Goal: Check status: Check status

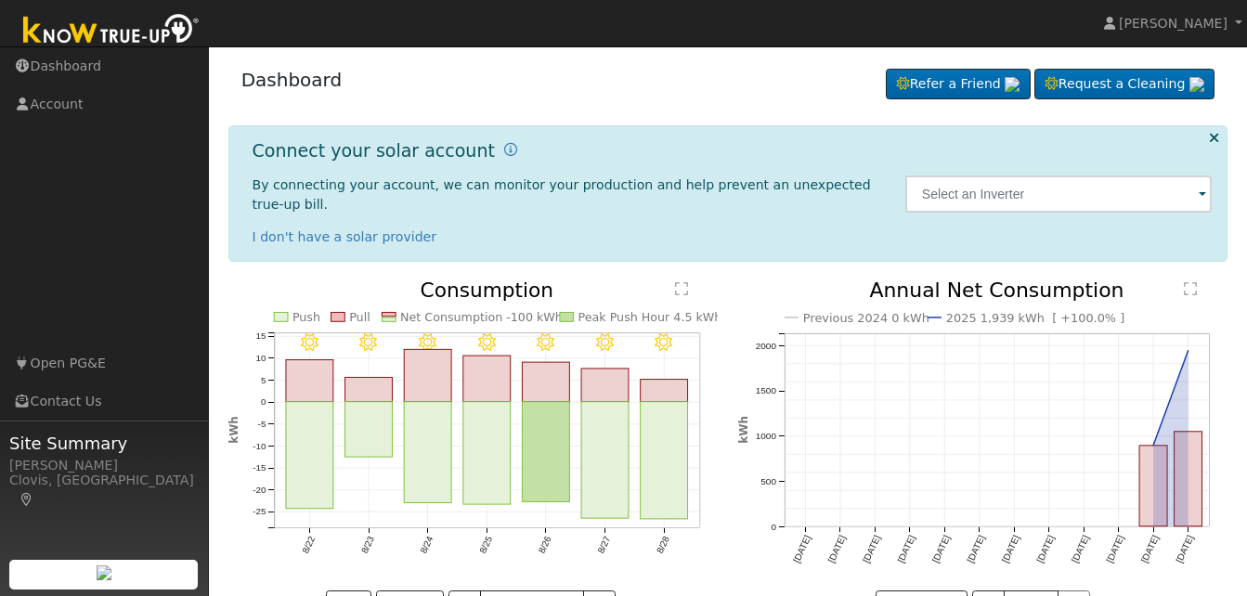
scroll to position [42, 0]
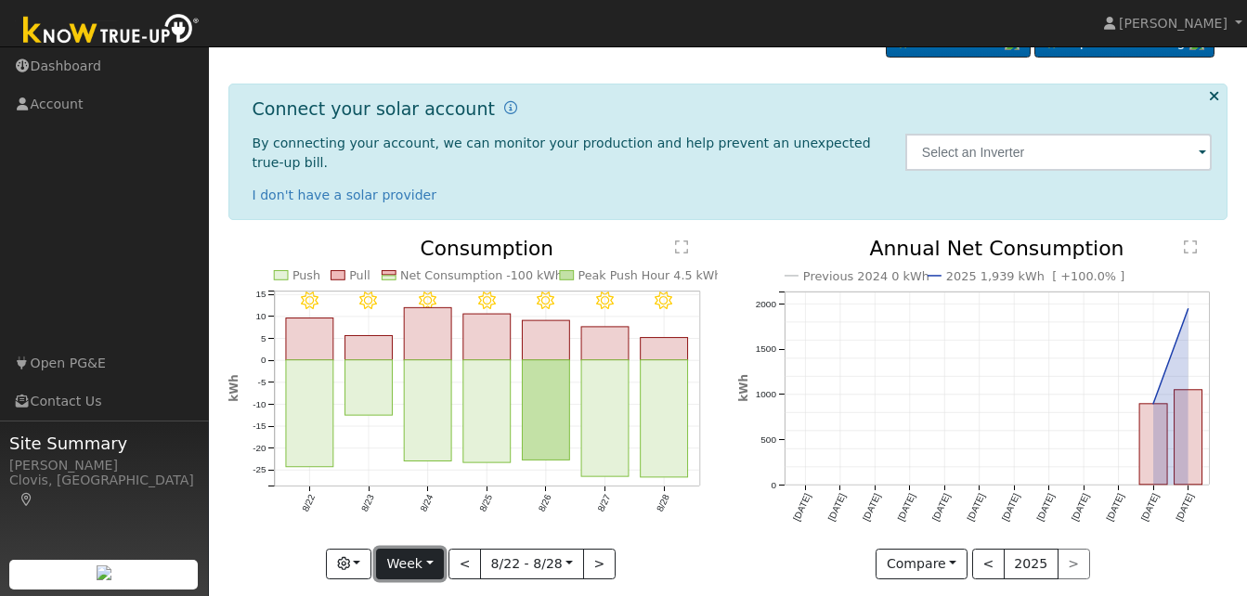
click at [437, 549] on button "Week" at bounding box center [410, 565] width 68 height 32
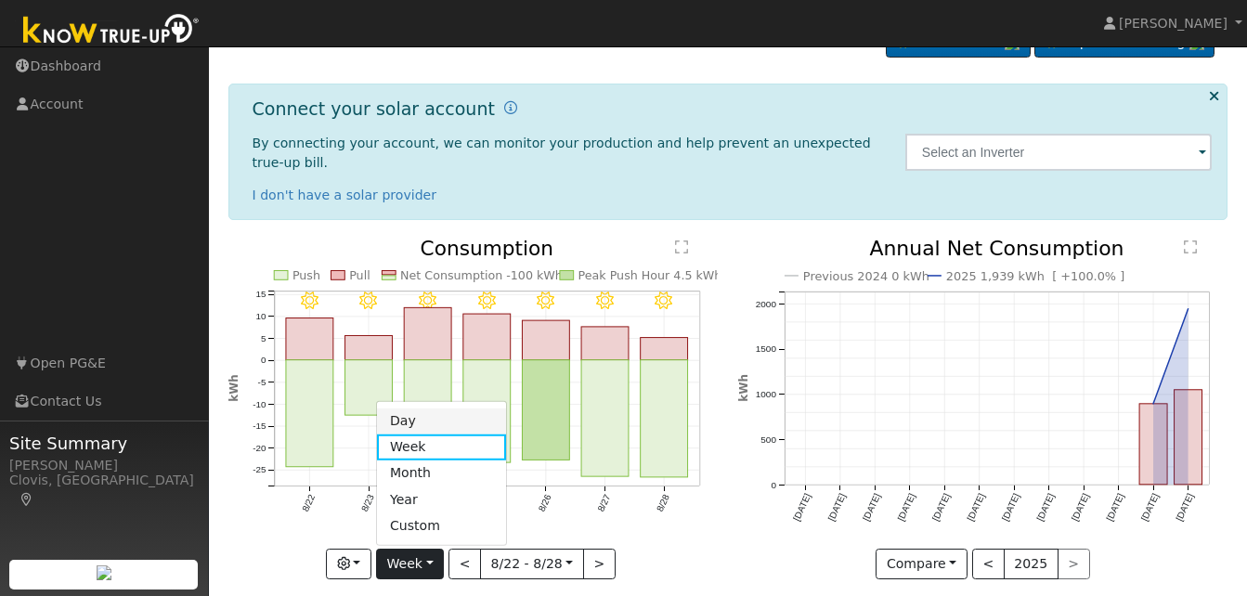
click at [418, 408] on link "Day" at bounding box center [441, 421] width 129 height 26
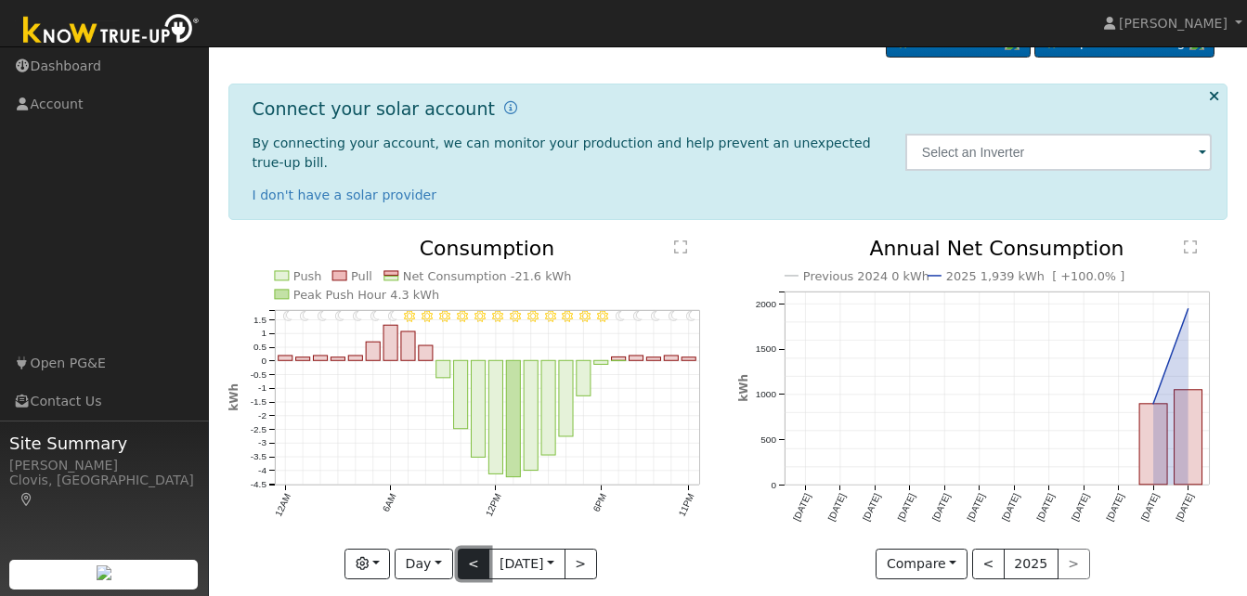
click at [468, 549] on button "<" at bounding box center [474, 565] width 33 height 32
click at [469, 549] on button "<" at bounding box center [474, 565] width 33 height 32
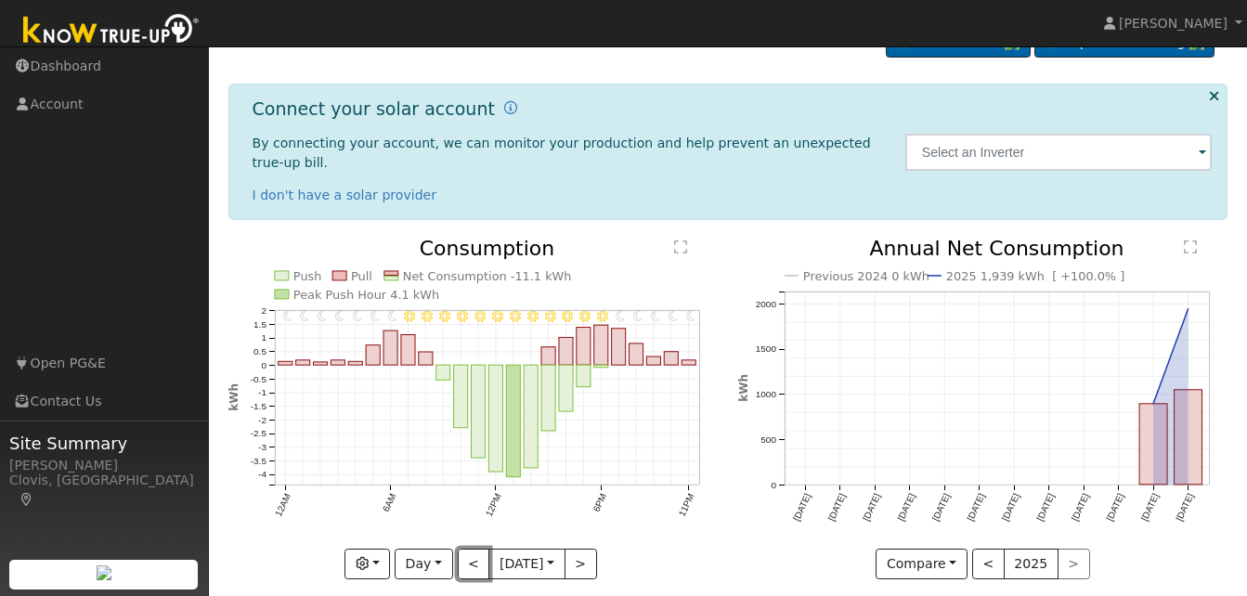
click at [469, 549] on button "<" at bounding box center [474, 565] width 33 height 32
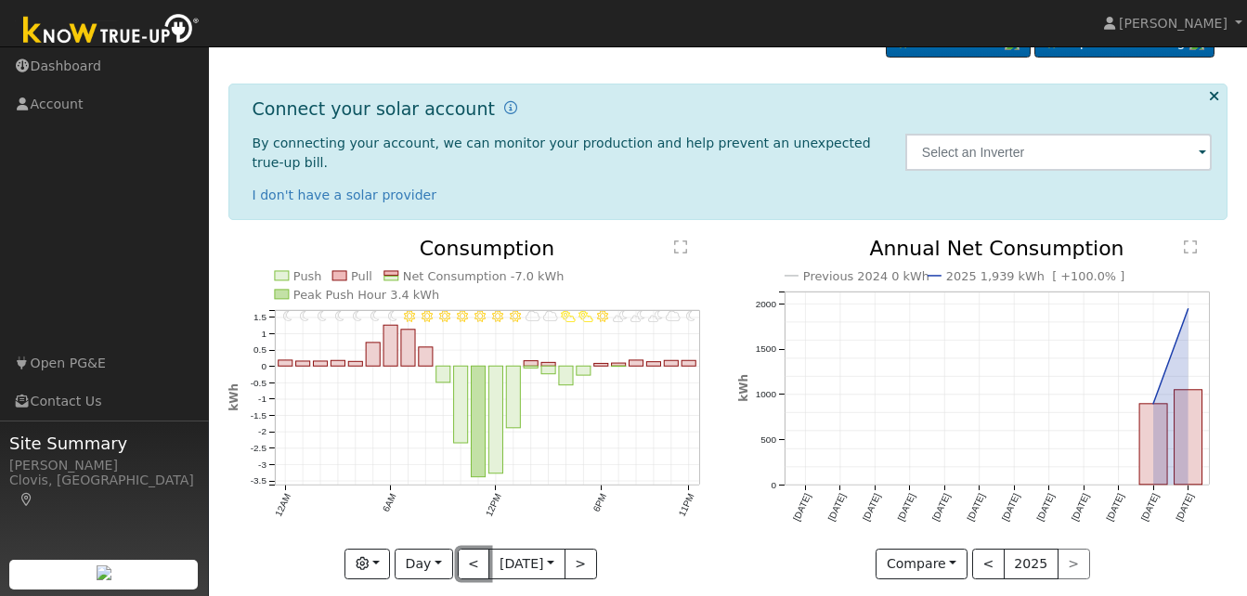
click at [469, 549] on button "<" at bounding box center [474, 565] width 33 height 32
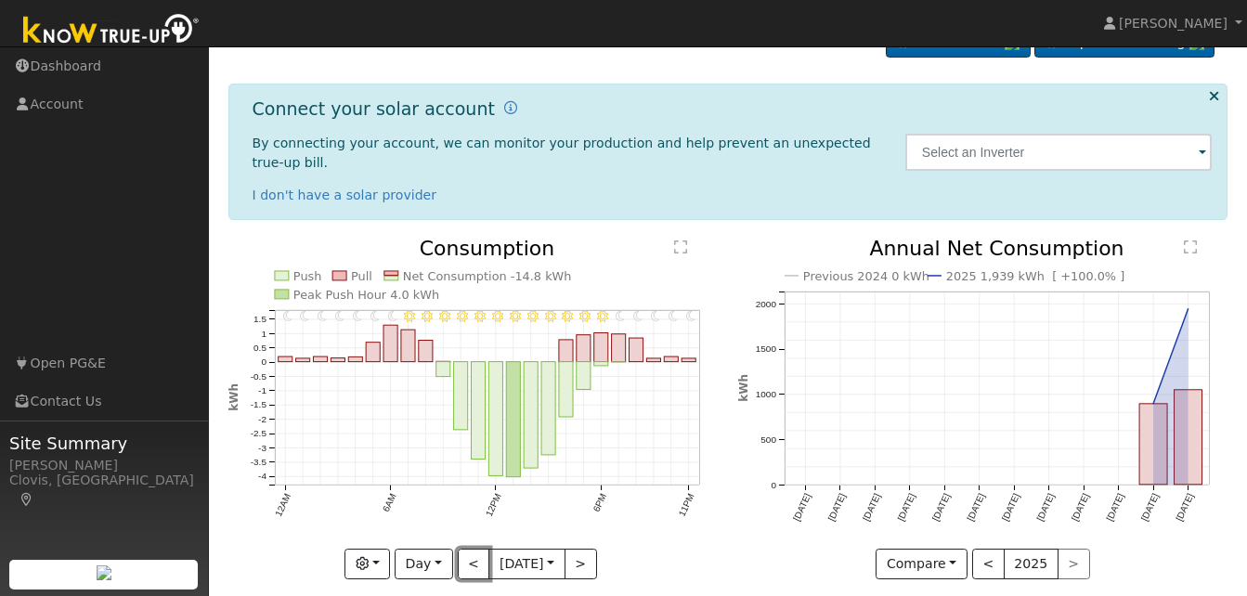
click at [470, 549] on button "<" at bounding box center [474, 565] width 33 height 32
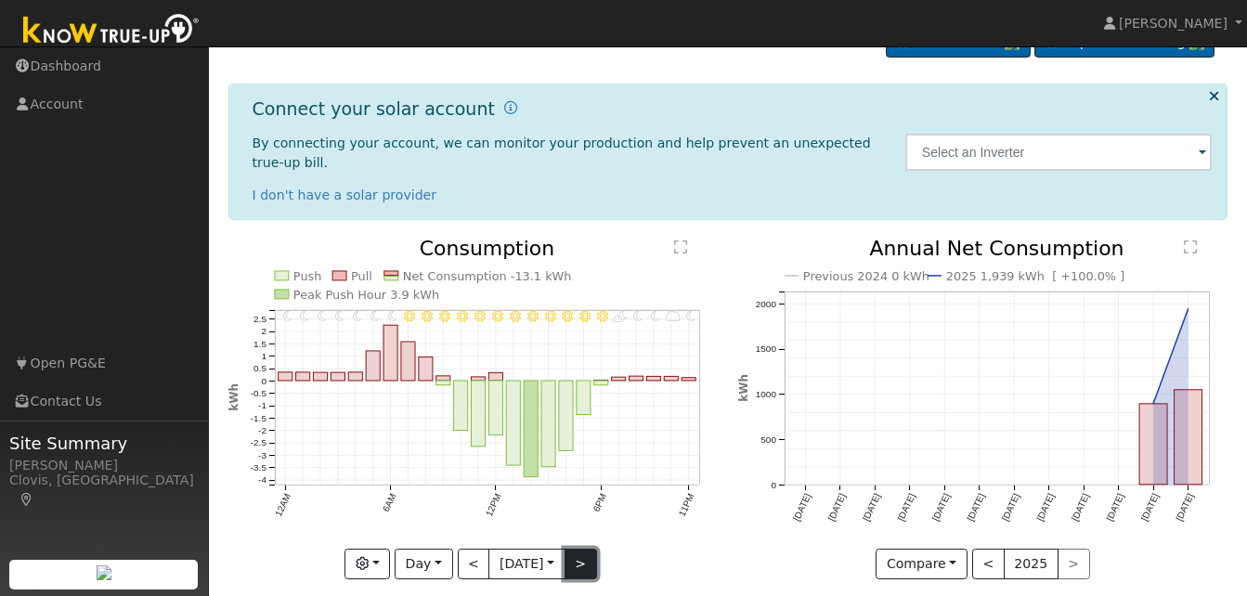
click at [581, 549] on button ">" at bounding box center [581, 565] width 33 height 32
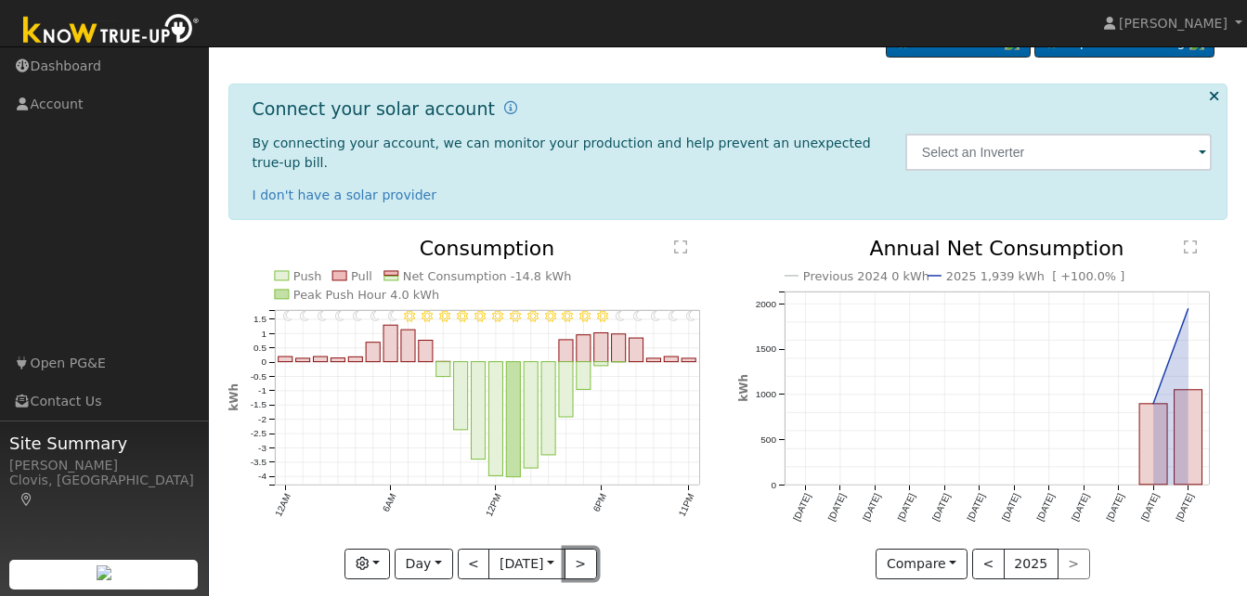
click at [581, 549] on button ">" at bounding box center [581, 565] width 33 height 32
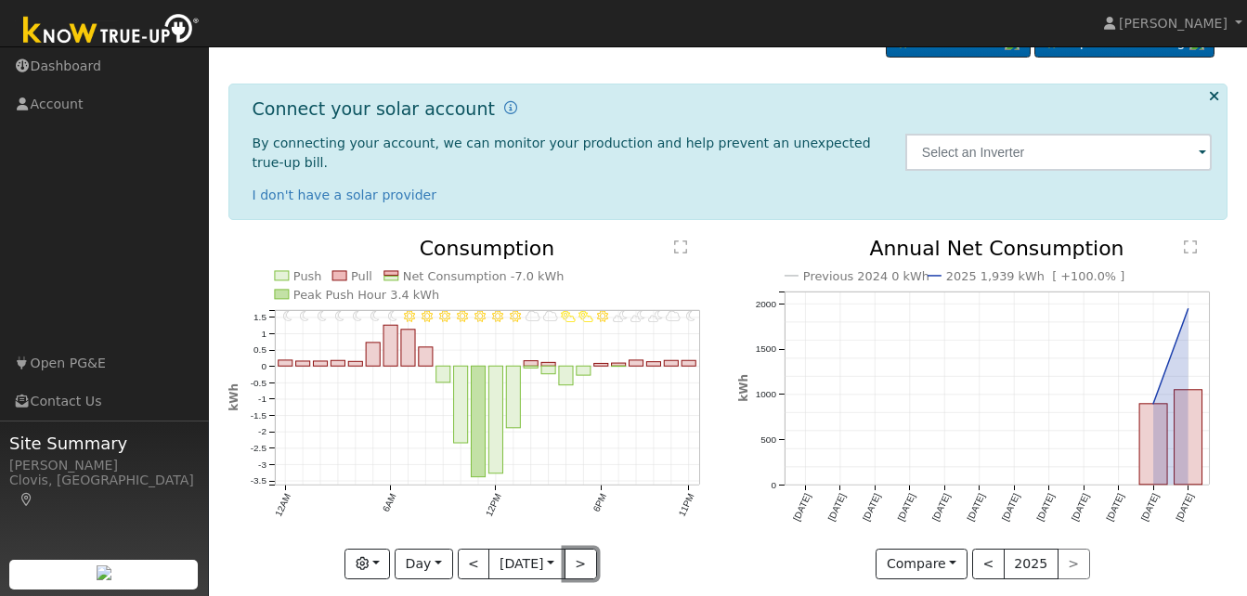
click at [582, 549] on button ">" at bounding box center [581, 565] width 33 height 32
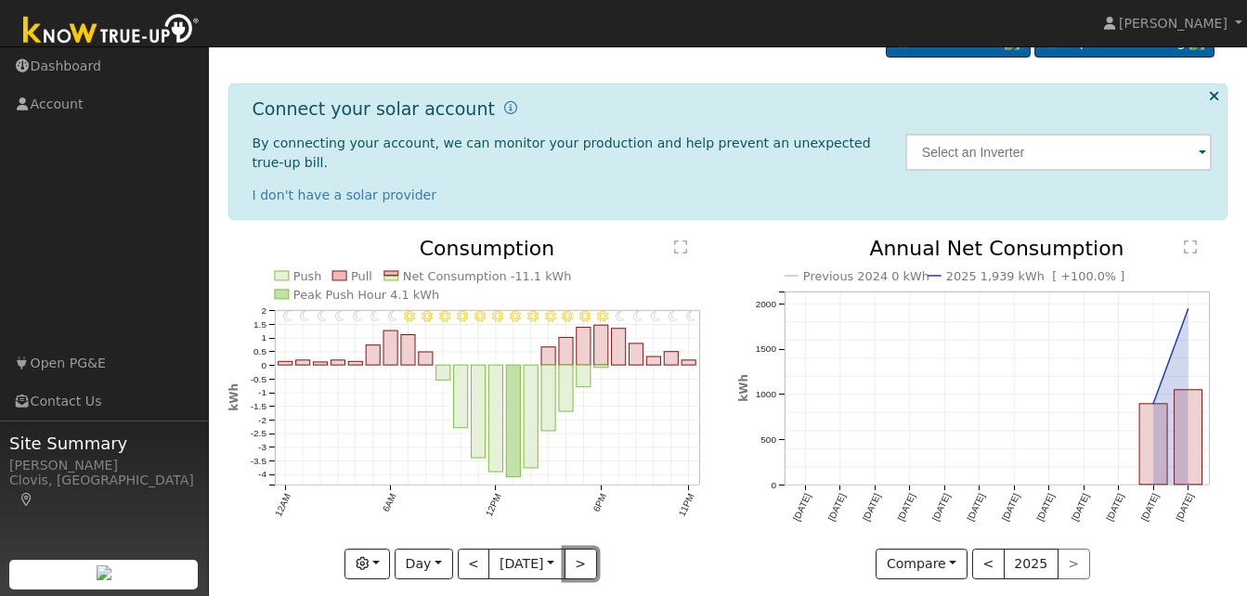
click at [583, 549] on button ">" at bounding box center [581, 565] width 33 height 32
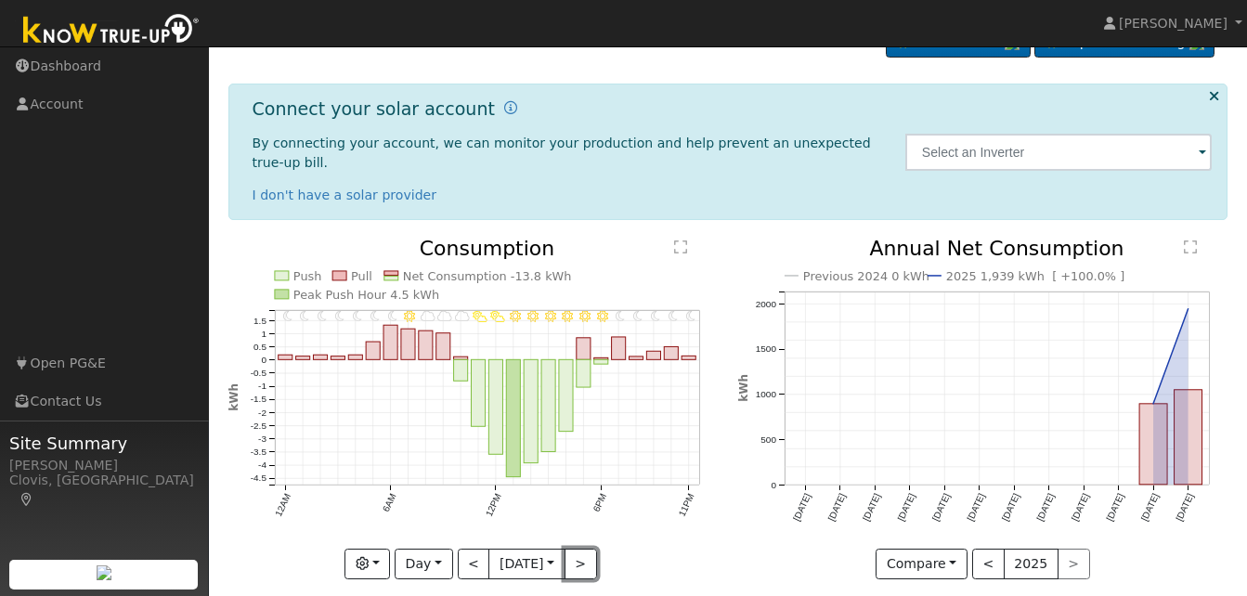
click at [583, 549] on button ">" at bounding box center [581, 565] width 33 height 32
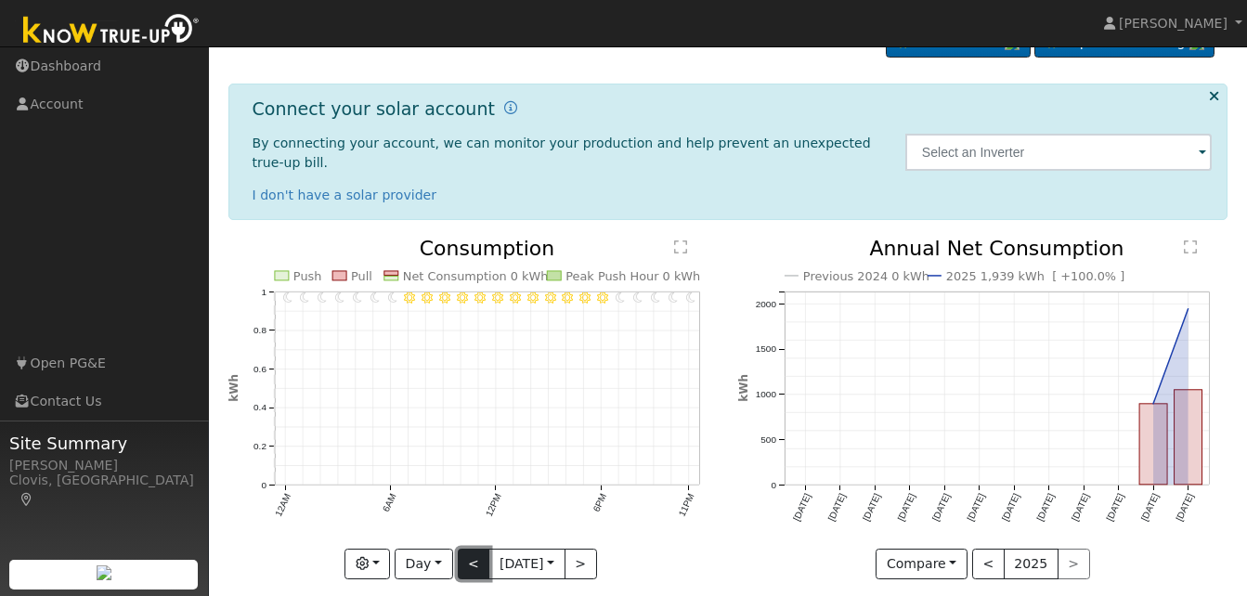
click at [477, 551] on button "<" at bounding box center [474, 565] width 33 height 32
type input "[DATE]"
